Goal: Communication & Community: Answer question/provide support

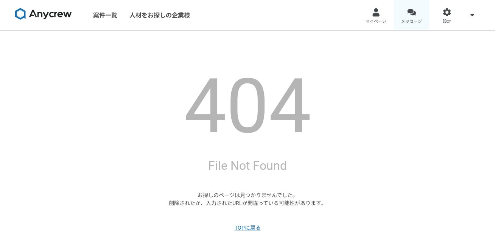
click at [406, 18] on link "メッセージ" at bounding box center [412, 15] width 36 height 30
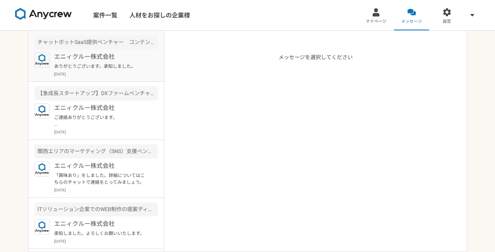
click at [100, 62] on div "エニィクルー株式会社 ありがとうございます。承知しました。 [DATE]" at bounding box center [106, 64] width 104 height 25
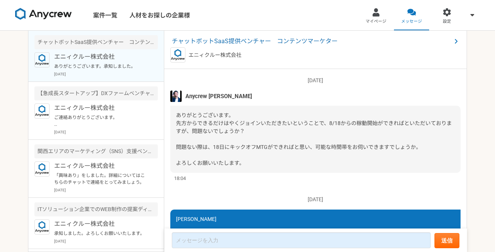
scroll to position [589, 0]
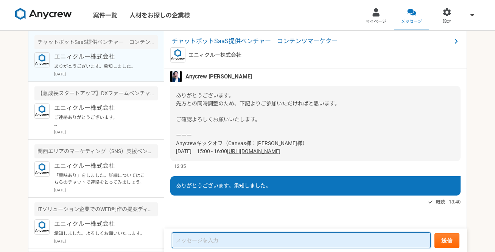
click at [282, 235] on textarea at bounding box center [301, 240] width 259 height 16
type textarea "o"
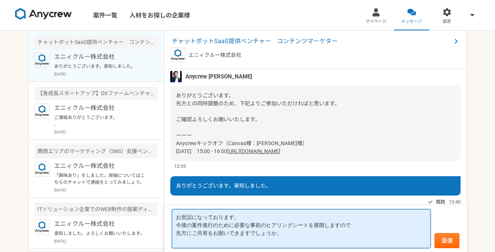
paste textarea "[URL][DOMAIN_NAME]"
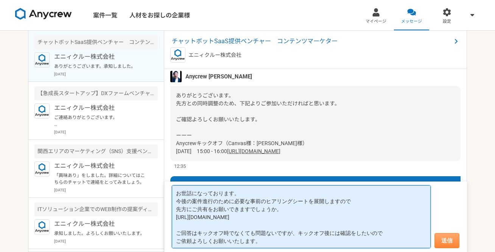
type textarea "お世話になっております。 今後の案件進行のために必要な事前のヒアリングシートを展開しますので 先方にご共有をお願いできますでしょうか。 [URL][DOMAI…"
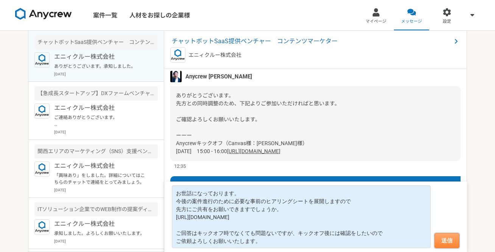
click at [446, 237] on button "送信" at bounding box center [447, 240] width 25 height 15
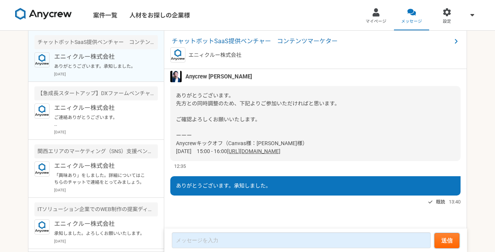
scroll to position [575, 0]
